Goal: Navigation & Orientation: Find specific page/section

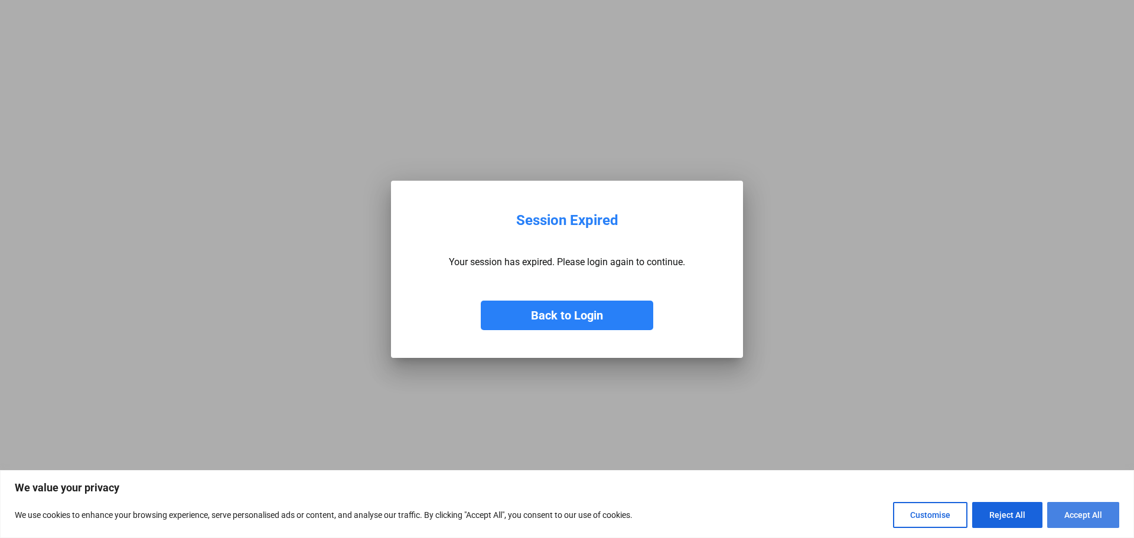
click at [1094, 509] on button "Accept All" at bounding box center [1084, 515] width 72 height 26
checkbox input "true"
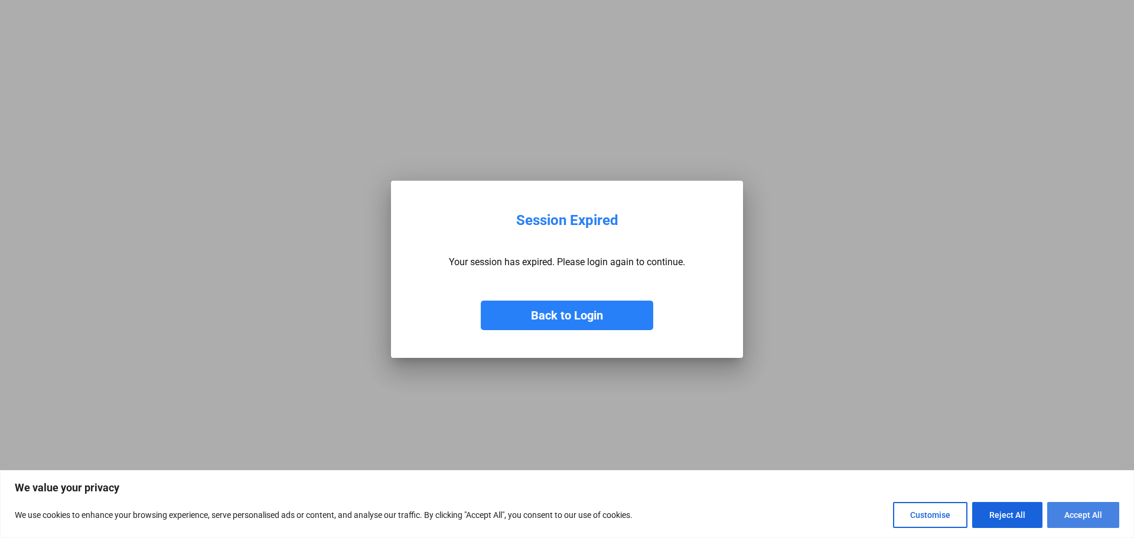
checkbox input "true"
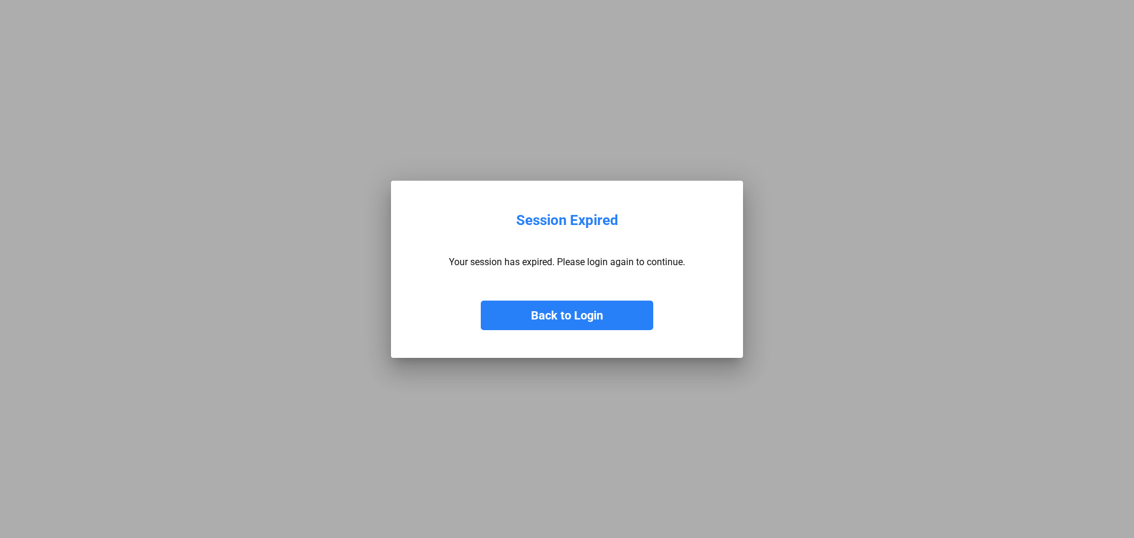
click at [586, 313] on button "Back to Login" at bounding box center [567, 316] width 173 height 30
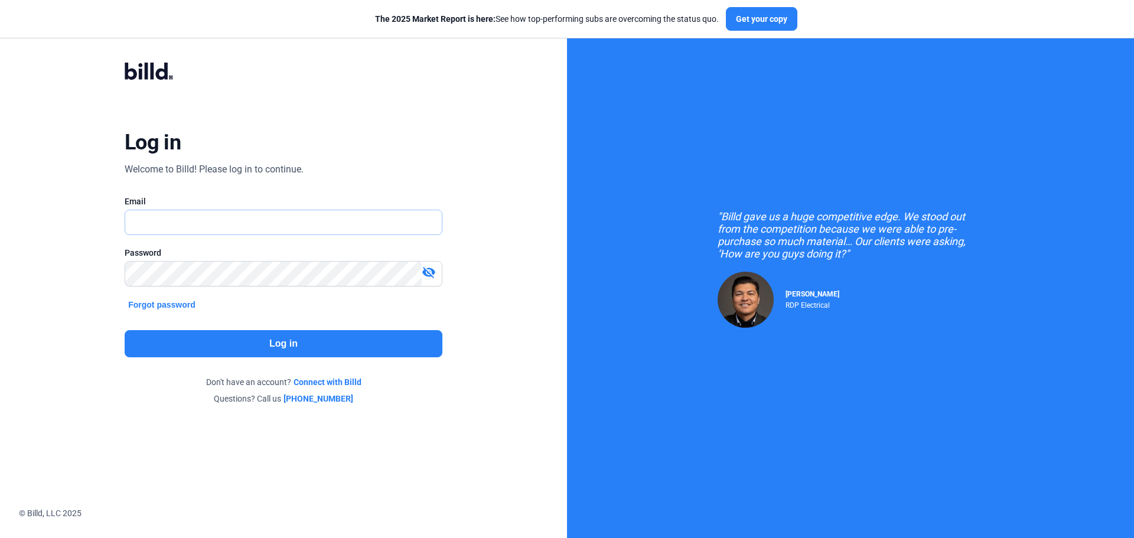
type input "[PERSON_NAME][EMAIL_ADDRESS][DOMAIN_NAME]"
click at [291, 343] on button "Log in" at bounding box center [284, 343] width 318 height 27
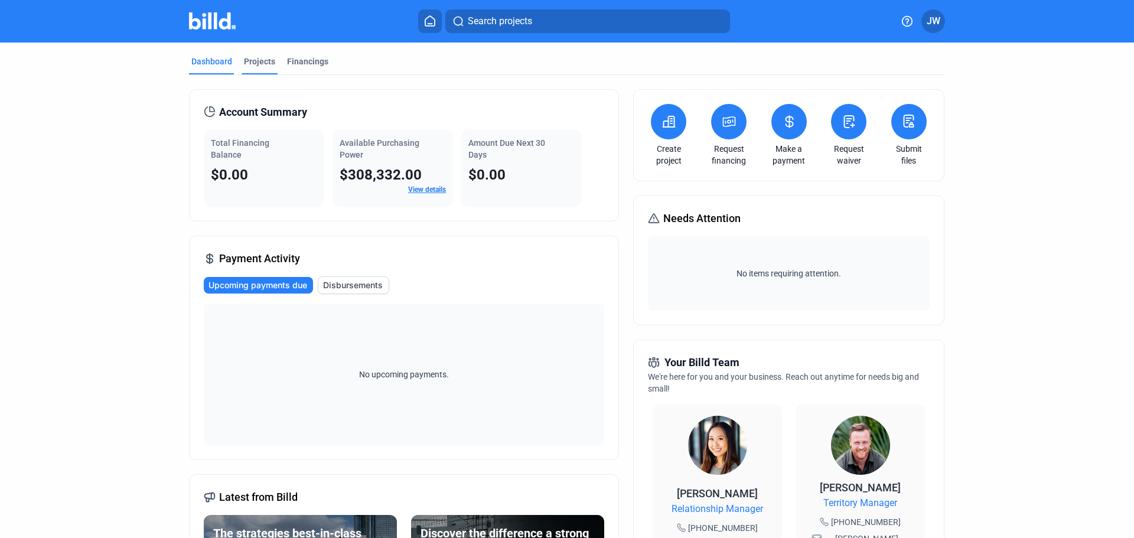
click at [262, 68] on div "Projects" at bounding box center [260, 65] width 36 height 19
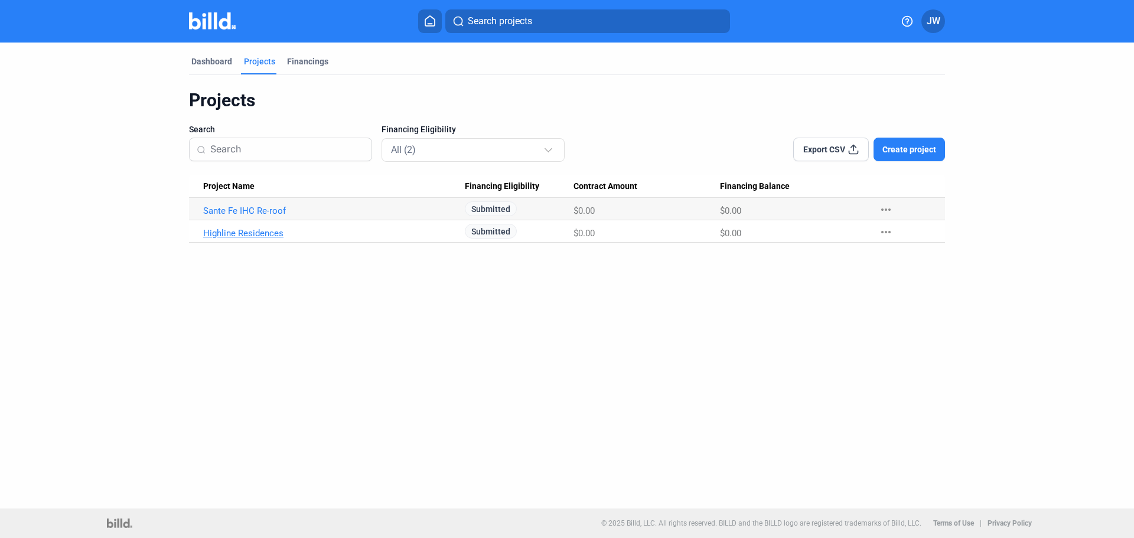
click at [252, 232] on link "Highline Residences" at bounding box center [334, 233] width 262 height 11
